Goal: Participate in discussion

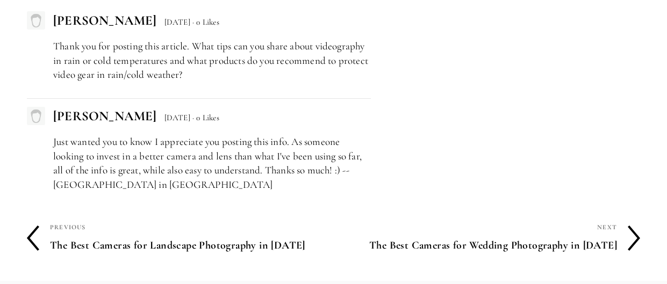
scroll to position [5174, 0]
click at [173, 76] on p "Thank you for posting this article. What tips can you share about videography i…" at bounding box center [212, 60] width 318 height 43
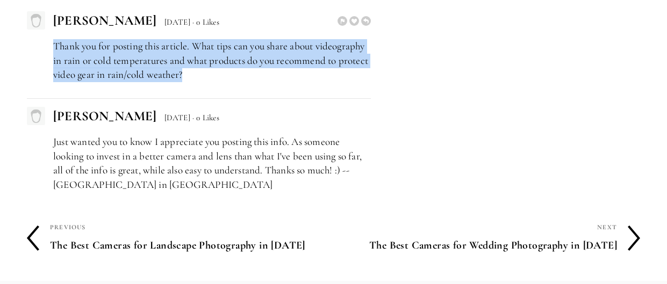
click at [173, 76] on p "Thank you for posting this article. What tips can you share about videography i…" at bounding box center [212, 60] width 318 height 43
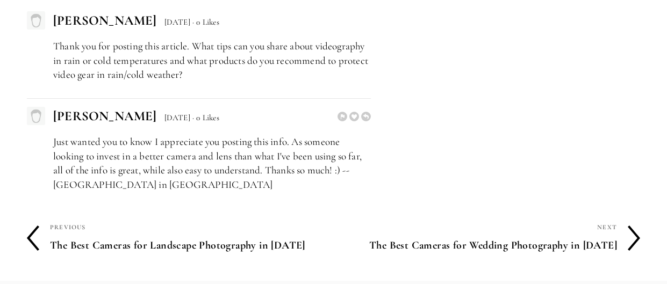
click at [233, 181] on p "Just wanted you to know I appreciate you posting this info. As someone looking …" at bounding box center [212, 163] width 318 height 57
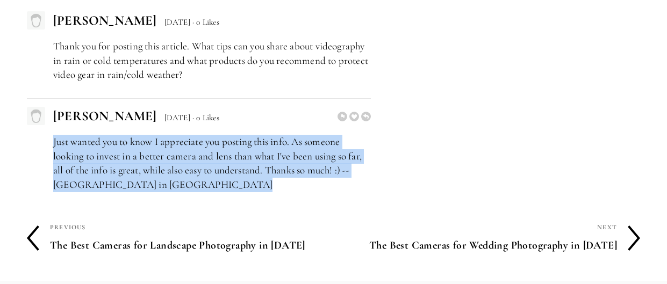
click at [233, 181] on p "Just wanted you to know I appreciate you posting this info. As someone looking …" at bounding box center [212, 163] width 318 height 57
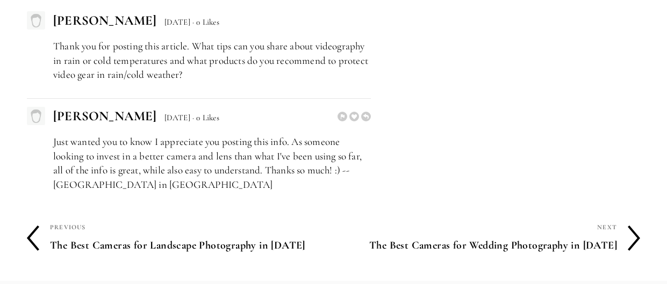
click at [233, 181] on p "Just wanted you to know I appreciate you posting this info. As someone looking …" at bounding box center [212, 163] width 318 height 57
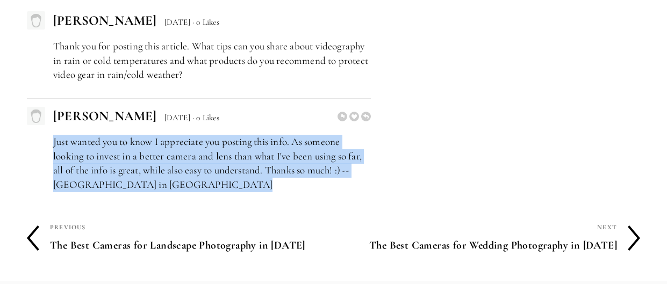
click at [233, 181] on p "Just wanted you to know I appreciate you posting this info. As someone looking …" at bounding box center [212, 163] width 318 height 57
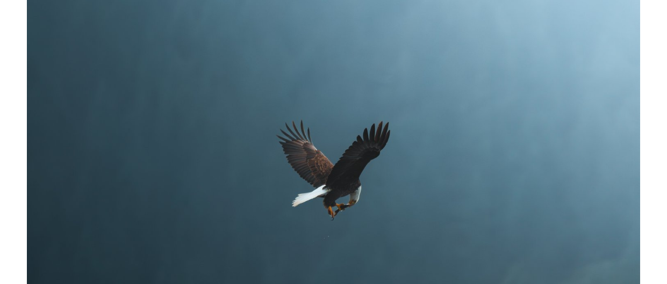
scroll to position [152, 0]
